Goal: Task Accomplishment & Management: Use online tool/utility

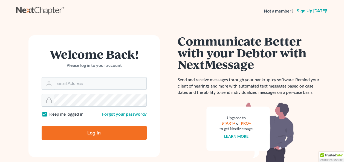
type input "[PERSON_NAME][EMAIL_ADDRESS][PERSON_NAME][DOMAIN_NAME]"
click at [98, 135] on input "Log In" at bounding box center [94, 133] width 105 height 14
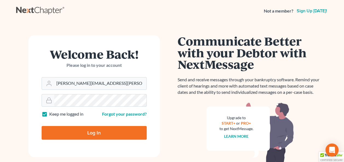
type input "Thinking..."
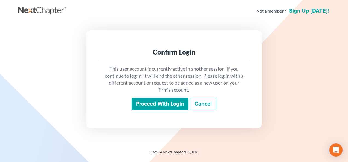
click at [154, 103] on input "Proceed with login" at bounding box center [160, 104] width 57 height 13
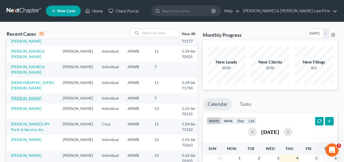
scroll to position [82, 0]
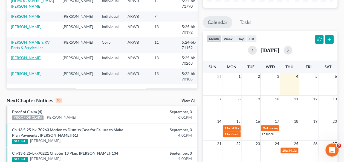
click at [25, 57] on link "[PERSON_NAME]" at bounding box center [26, 58] width 30 height 5
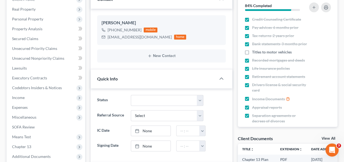
scroll to position [83, 0]
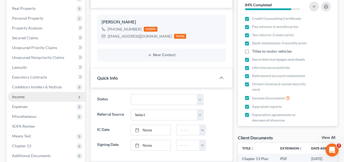
click at [23, 97] on span "Income" at bounding box center [18, 97] width 13 height 5
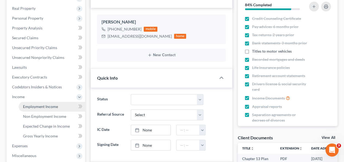
click at [60, 107] on link "Employment Income" at bounding box center [52, 107] width 66 height 10
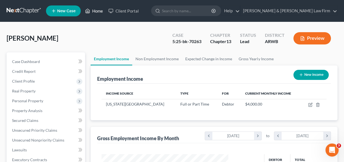
click at [95, 11] on link "Home" at bounding box center [93, 11] width 23 height 10
